Goal: Information Seeking & Learning: Understand process/instructions

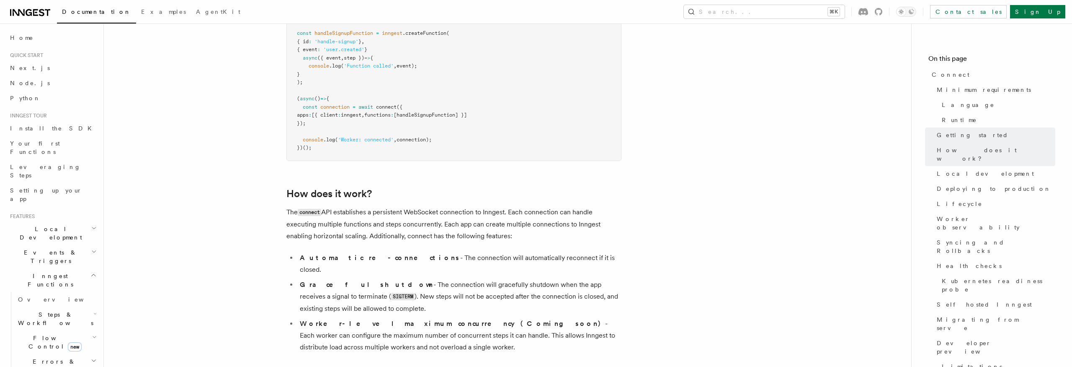
scroll to position [789, 0]
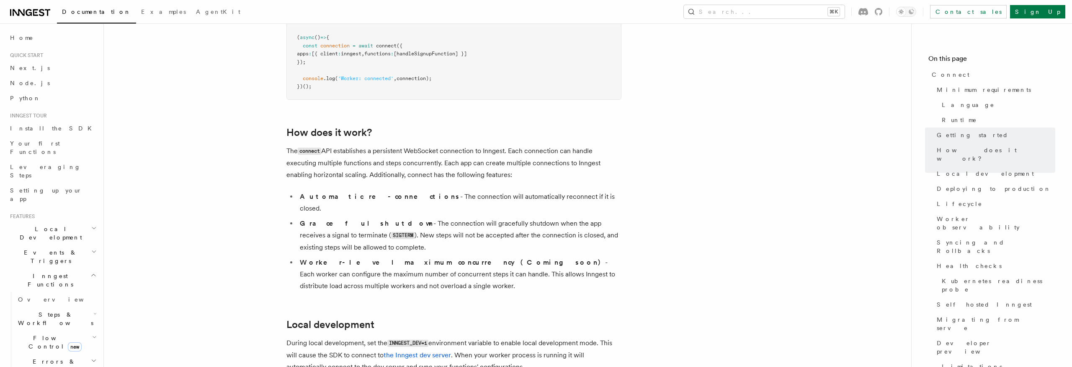
click at [359, 192] on strong "Automatic re-connections" at bounding box center [380, 196] width 160 height 8
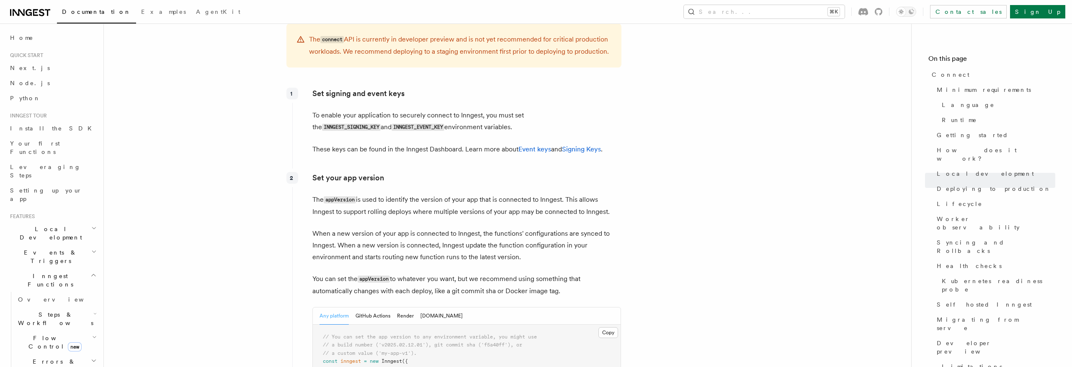
scroll to position [1208, 0]
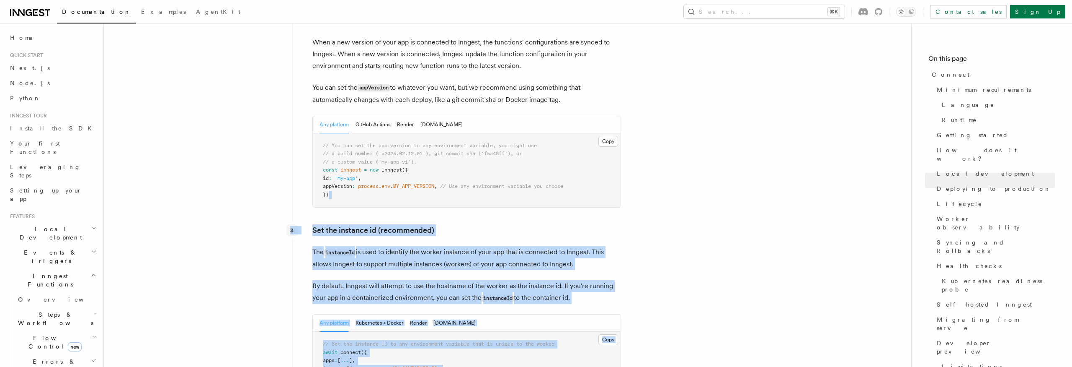
drag, startPoint x: 373, startPoint y: 345, endPoint x: 313, endPoint y: 169, distance: 185.9
click at [313, 169] on div "1 Set signing and event keys To enable your application to securely connect to …" at bounding box center [454, 242] width 335 height 698
copy div "3 Set the instance id (recommended) The instanceId is used to identify the work…"
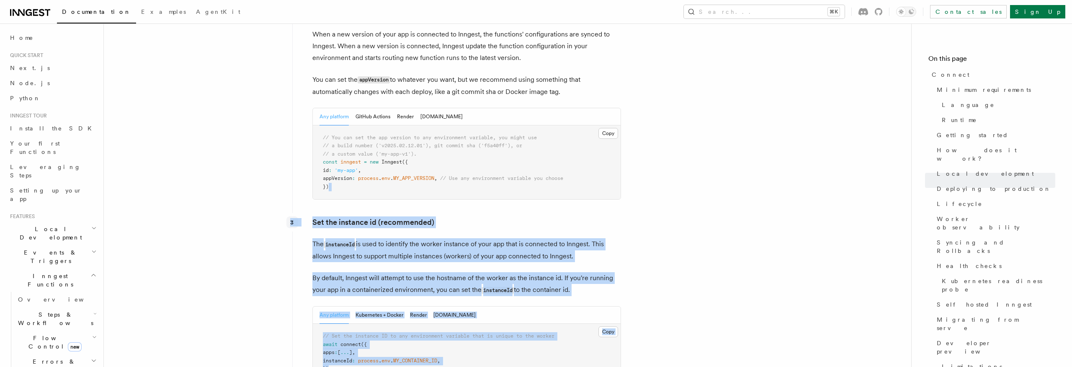
scroll to position [1467, 0]
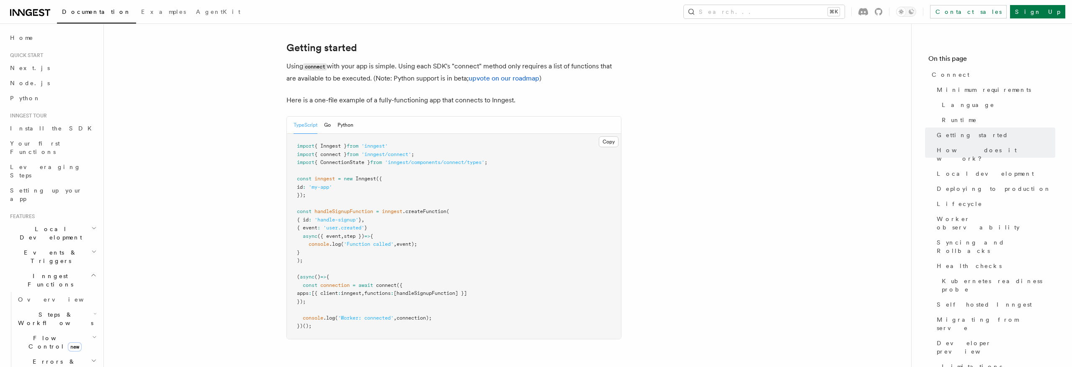
scroll to position [550, 0]
click at [361, 314] on span "'Worker: connected'" at bounding box center [366, 317] width 56 height 6
copy code "console .log ( 'Worker: connected' , connection);"
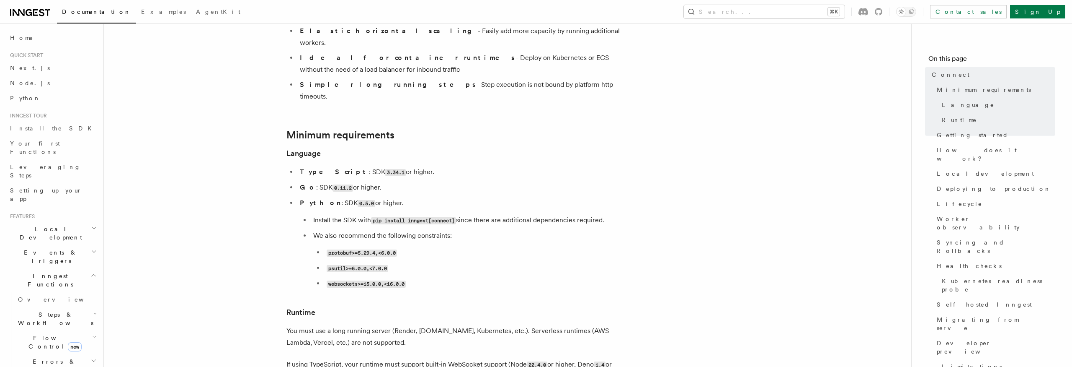
scroll to position [177, 0]
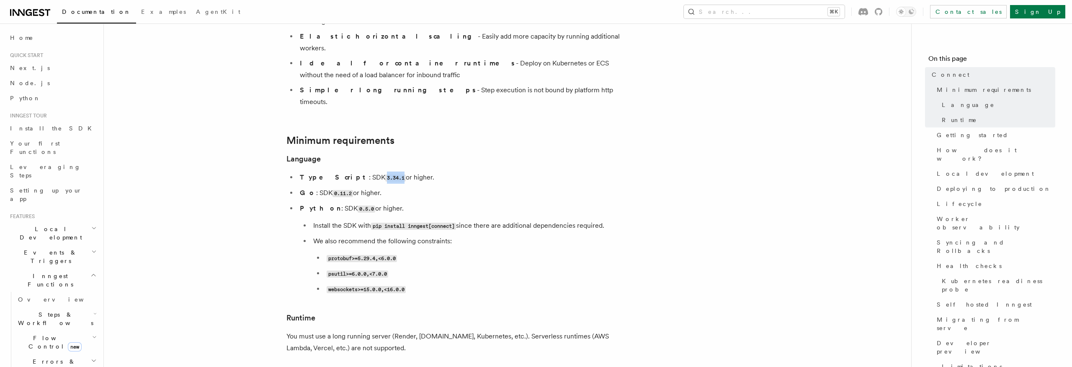
drag, startPoint x: 353, startPoint y: 143, endPoint x: 372, endPoint y: 143, distance: 18.9
click at [385, 174] on code "3.34.1" at bounding box center [395, 177] width 21 height 7
copy code "3.34.1"
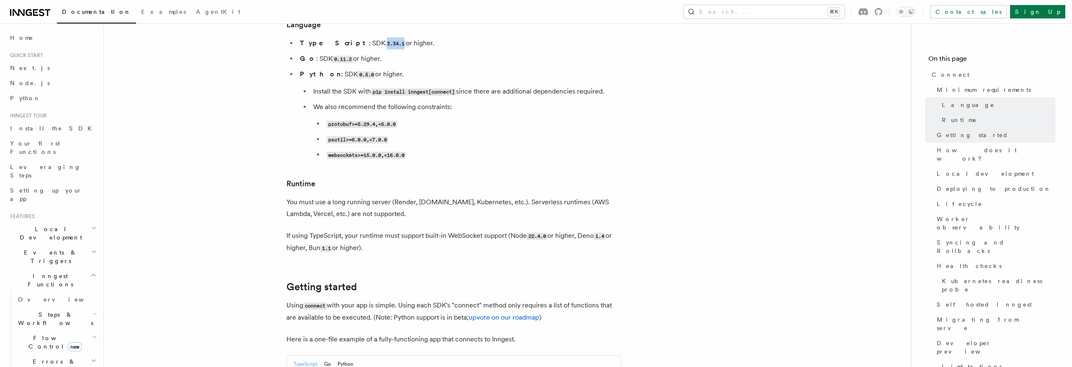
scroll to position [314, 0]
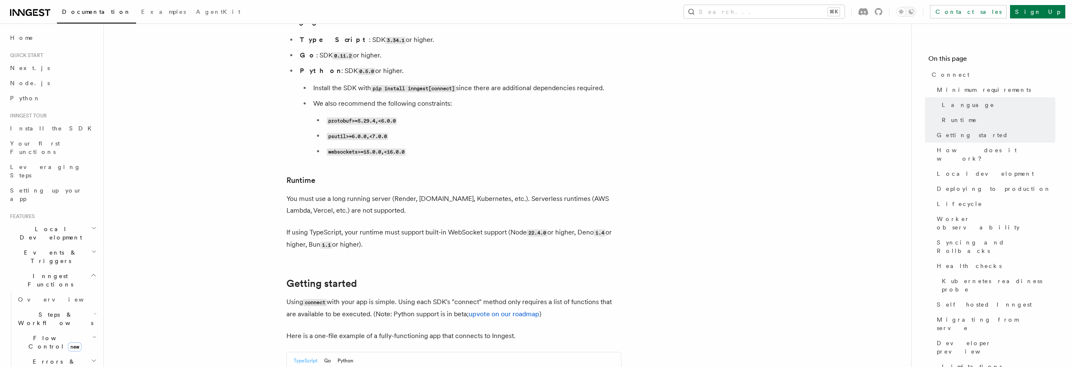
click at [494, 226] on p "If using TypeScript, your runtime must support built-in WebSocket support (Node…" at bounding box center [454, 238] width 335 height 24
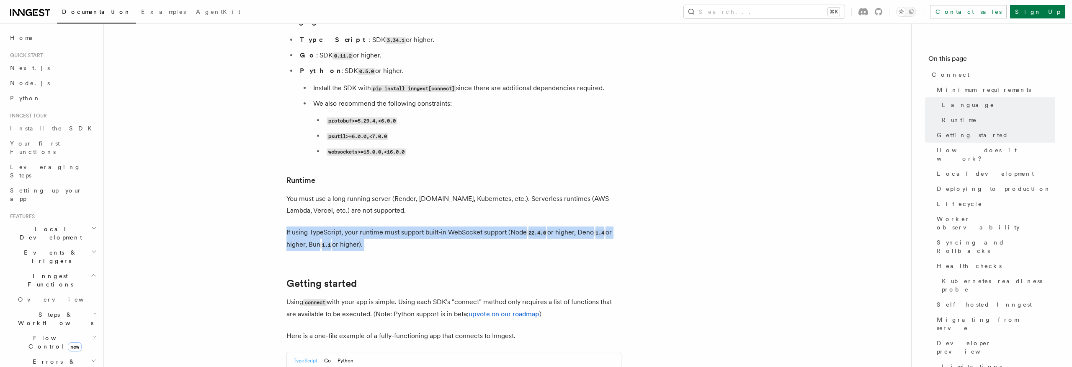
click at [494, 226] on p "If using TypeScript, your runtime must support built-in WebSocket support (Node…" at bounding box center [454, 238] width 335 height 24
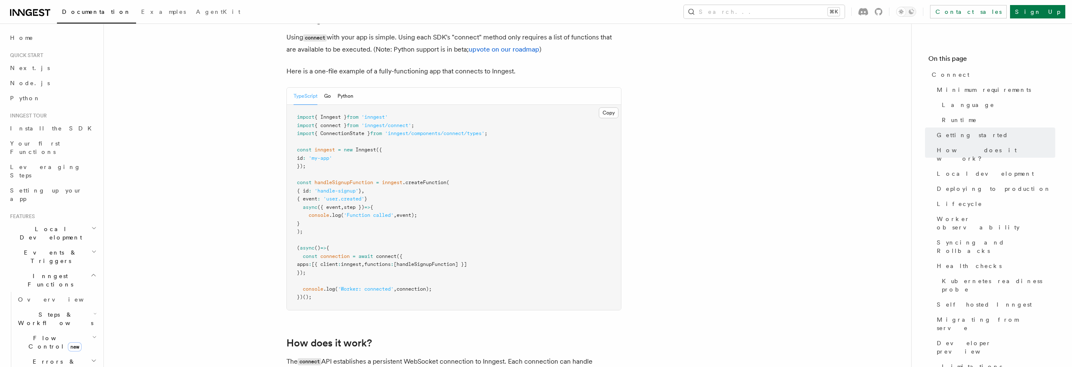
scroll to position [612, 0]
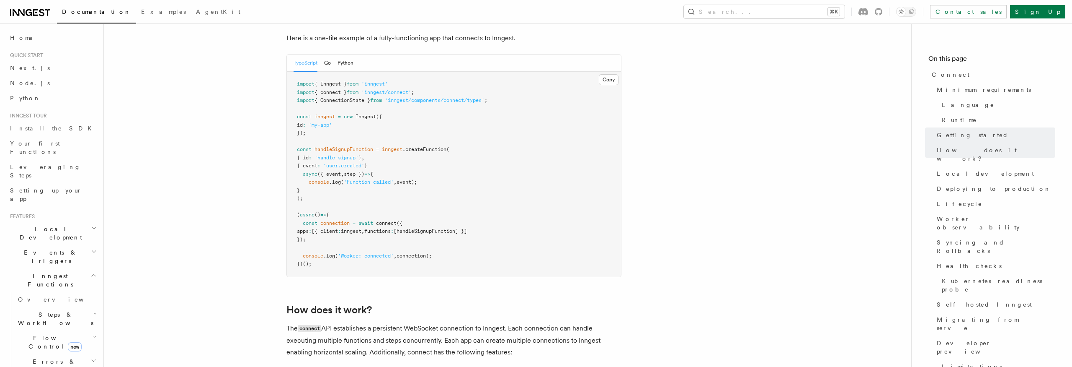
click at [306, 122] on span ":" at bounding box center [304, 125] width 3 height 6
copy code "id : 'my-app'"
